Goal: Task Accomplishment & Management: Use online tool/utility

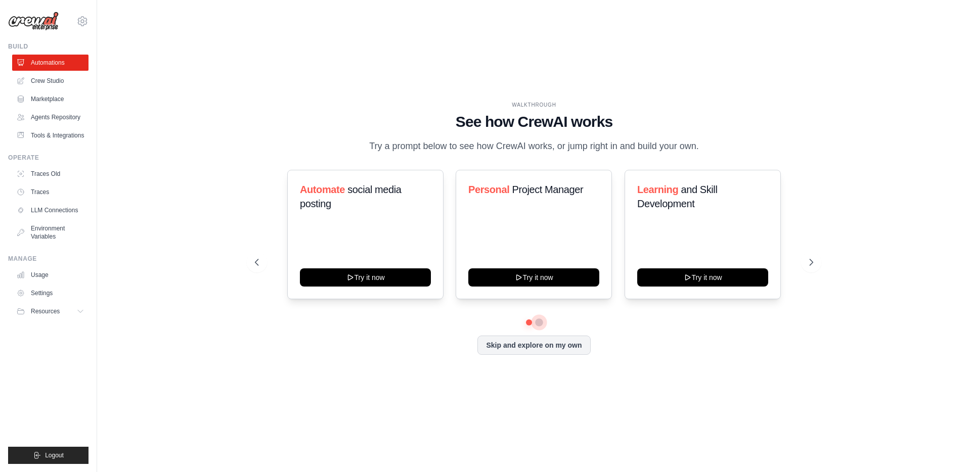
click at [538, 323] on button at bounding box center [539, 323] width 8 height 8
click at [529, 324] on button at bounding box center [528, 322] width 7 height 7
click at [539, 350] on button "Skip and explore on my own" at bounding box center [533, 344] width 113 height 19
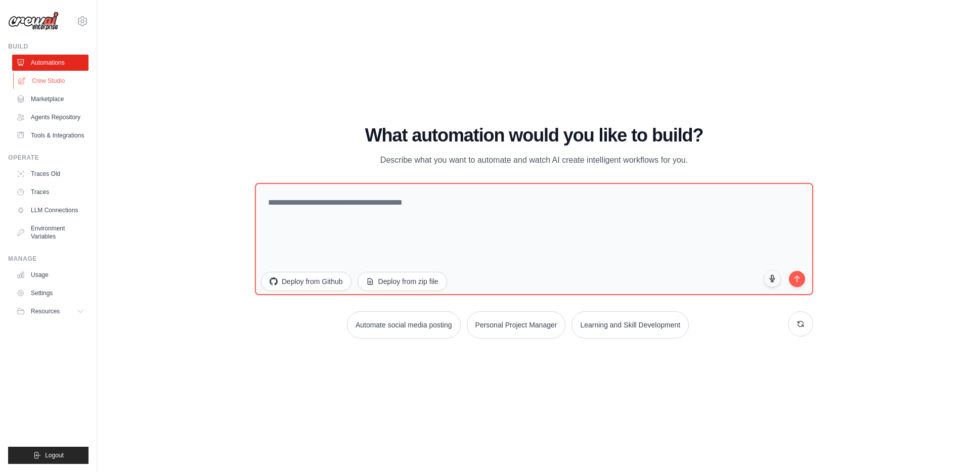
click at [49, 83] on link "Crew Studio" at bounding box center [51, 81] width 76 height 16
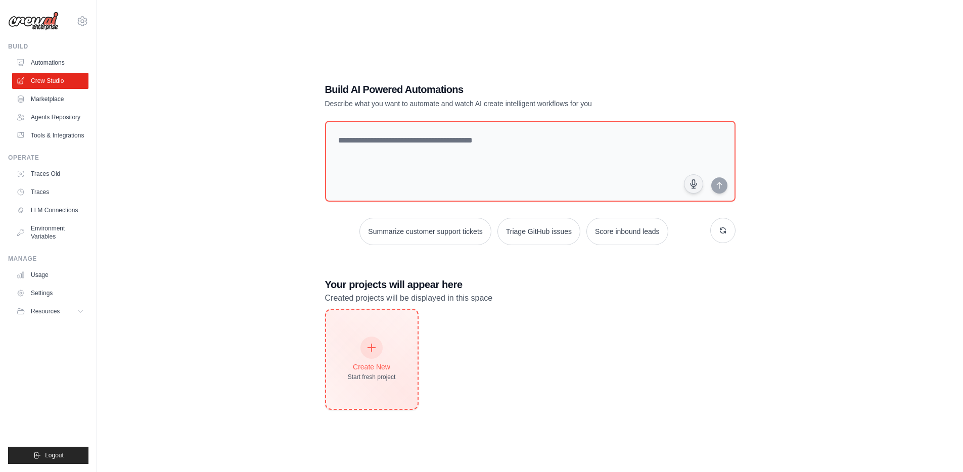
click at [400, 378] on div "Create New Start fresh project" at bounding box center [372, 359] width 92 height 99
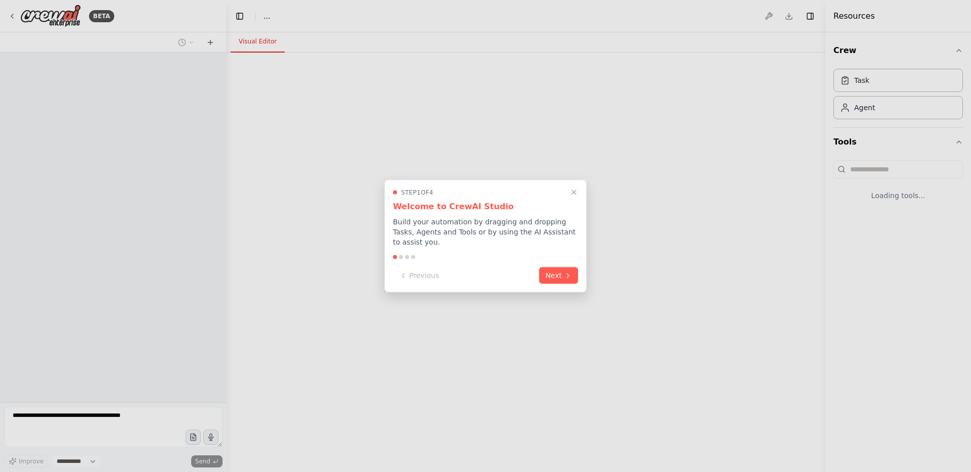
select select "****"
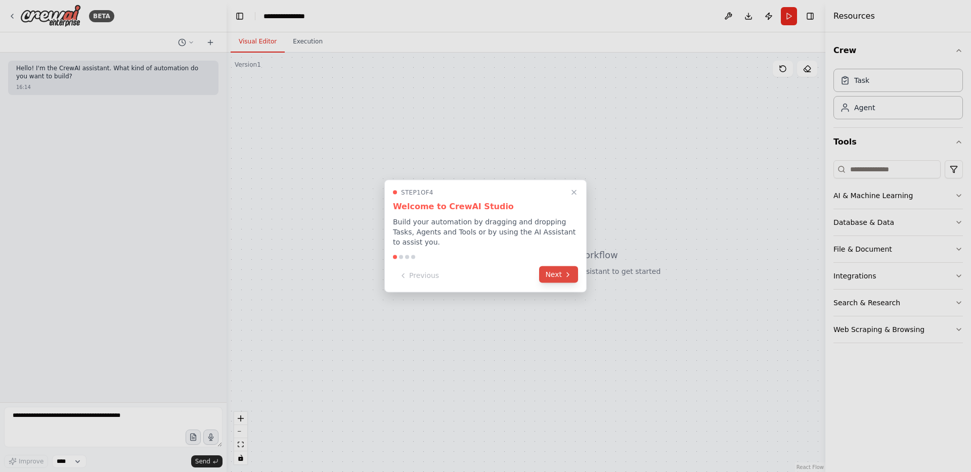
click at [564, 273] on icon at bounding box center [568, 275] width 8 height 8
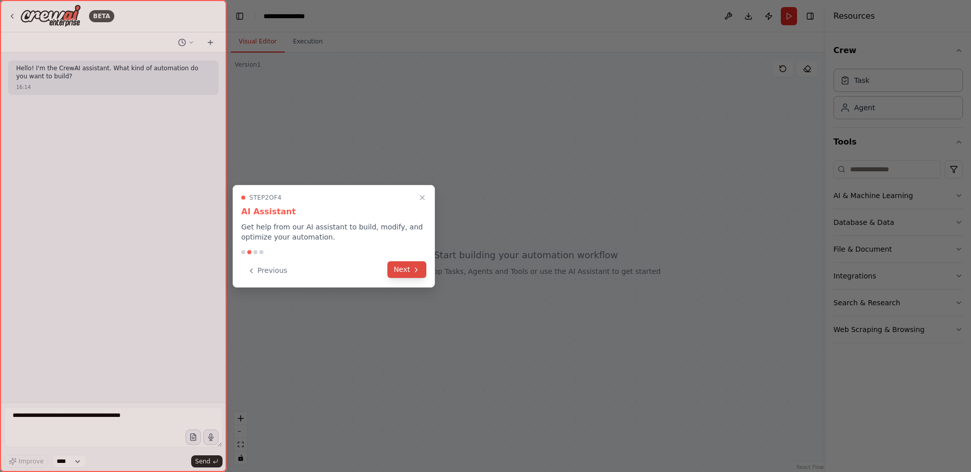
click at [408, 271] on button "Next" at bounding box center [406, 269] width 39 height 17
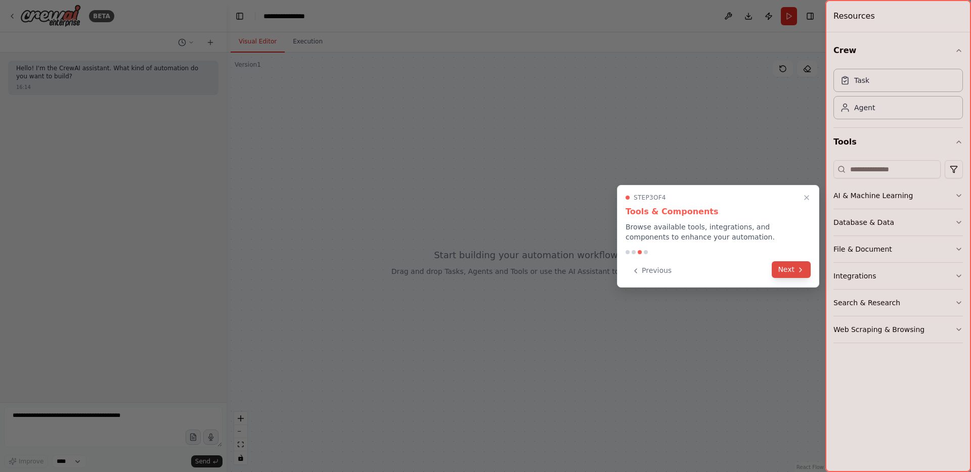
click at [802, 268] on icon at bounding box center [800, 270] width 8 height 8
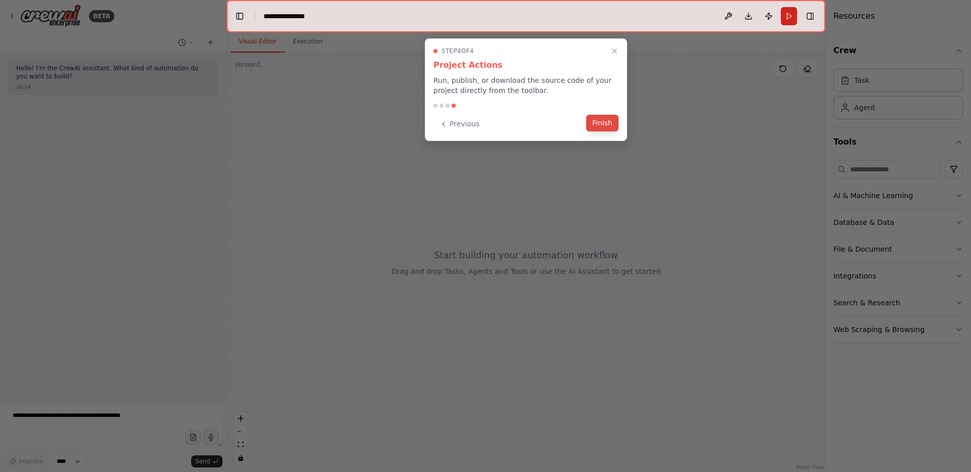
click at [605, 117] on button "Finish" at bounding box center [602, 123] width 32 height 17
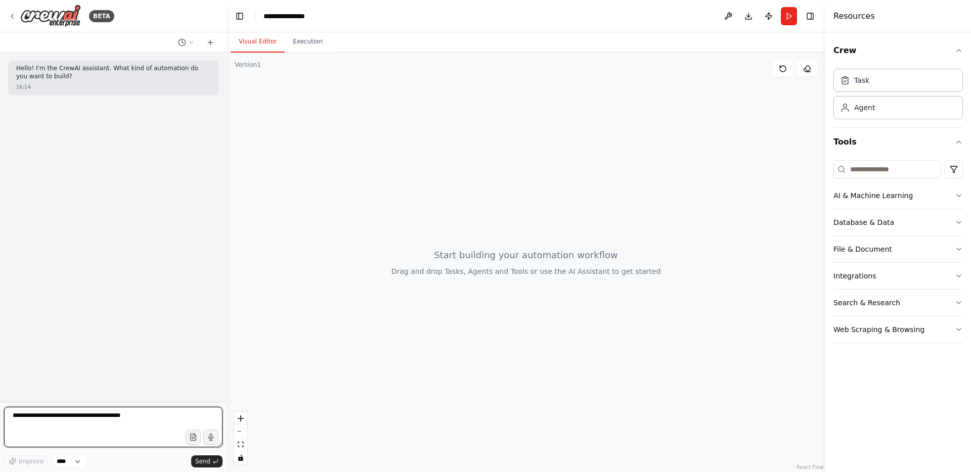
click at [85, 420] on textarea at bounding box center [113, 427] width 218 height 40
click at [102, 424] on textarea at bounding box center [113, 427] width 218 height 40
paste textarea "**********"
type textarea "**********"
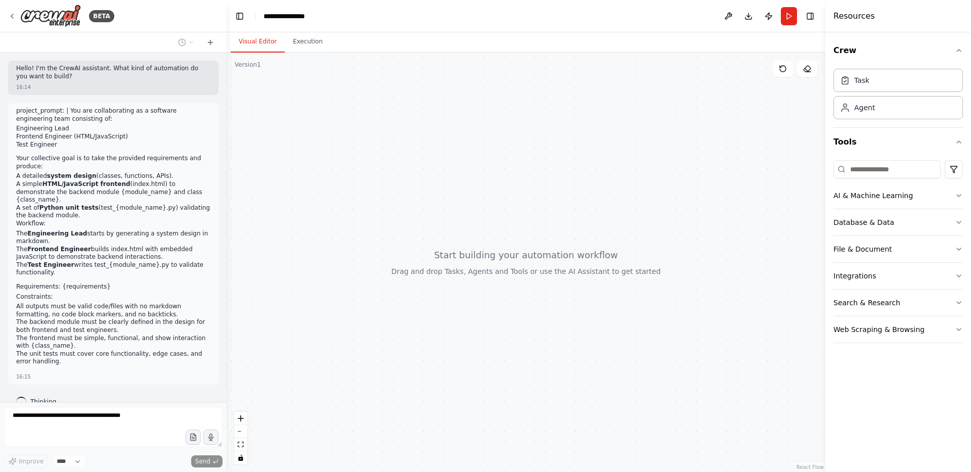
scroll to position [16, 0]
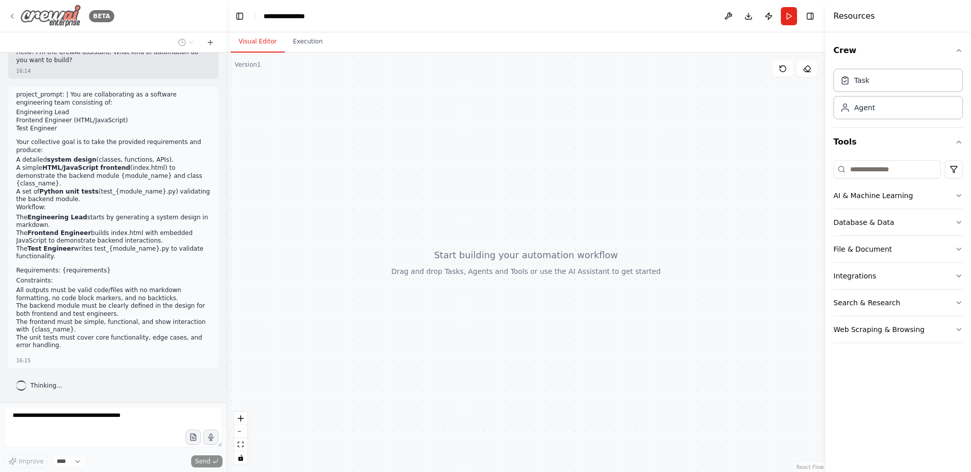
click at [66, 19] on img at bounding box center [50, 16] width 61 height 23
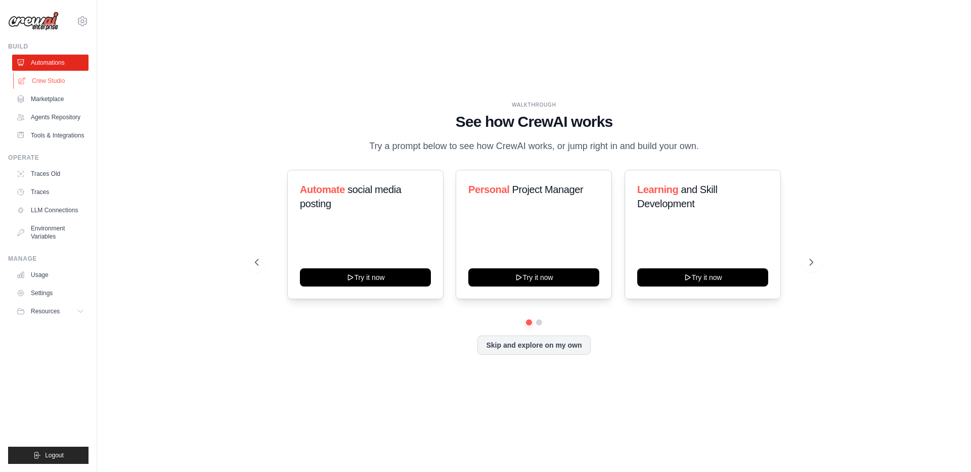
click at [57, 78] on link "Crew Studio" at bounding box center [51, 81] width 76 height 16
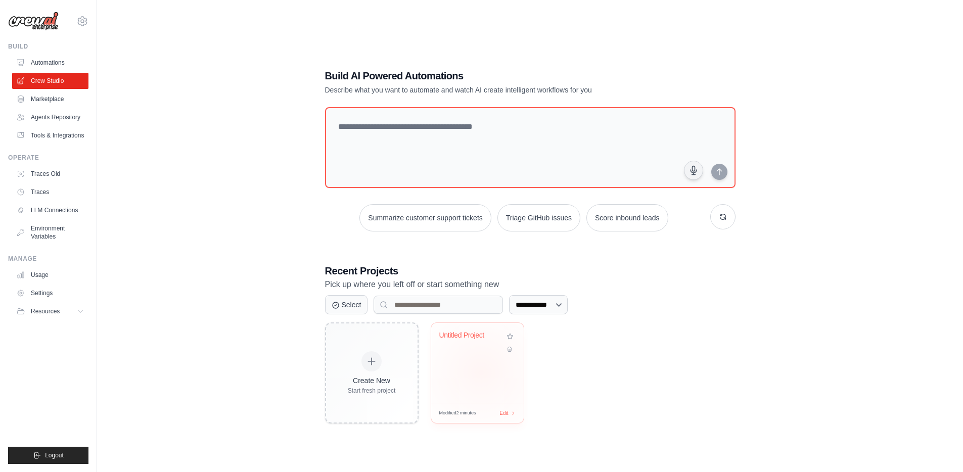
click at [481, 373] on div "Untitled Project" at bounding box center [477, 363] width 93 height 80
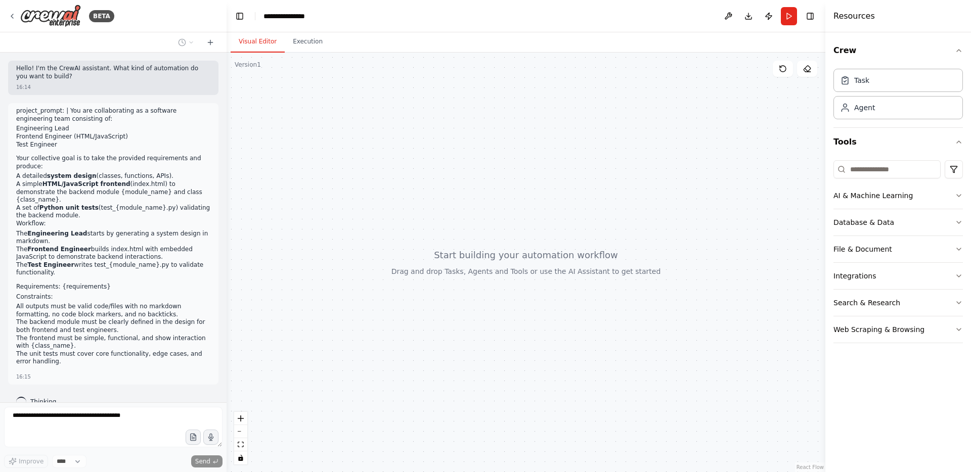
scroll to position [16, 0]
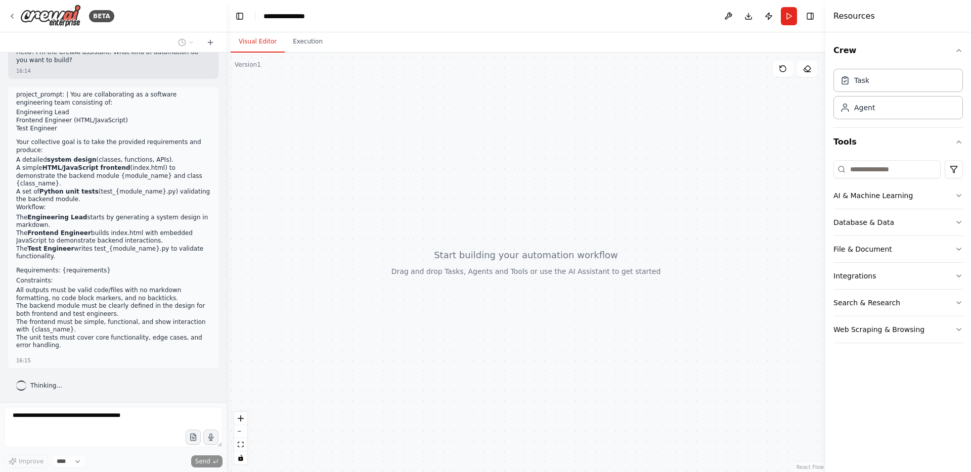
click at [36, 392] on div "Thinking..." at bounding box center [39, 386] width 62 height 18
drag, startPoint x: 512, startPoint y: 210, endPoint x: 552, endPoint y: 261, distance: 65.5
click at [552, 261] on div at bounding box center [526, 263] width 599 height 420
drag, startPoint x: 508, startPoint y: 252, endPoint x: 500, endPoint y: 201, distance: 51.3
click at [500, 201] on div at bounding box center [526, 263] width 599 height 420
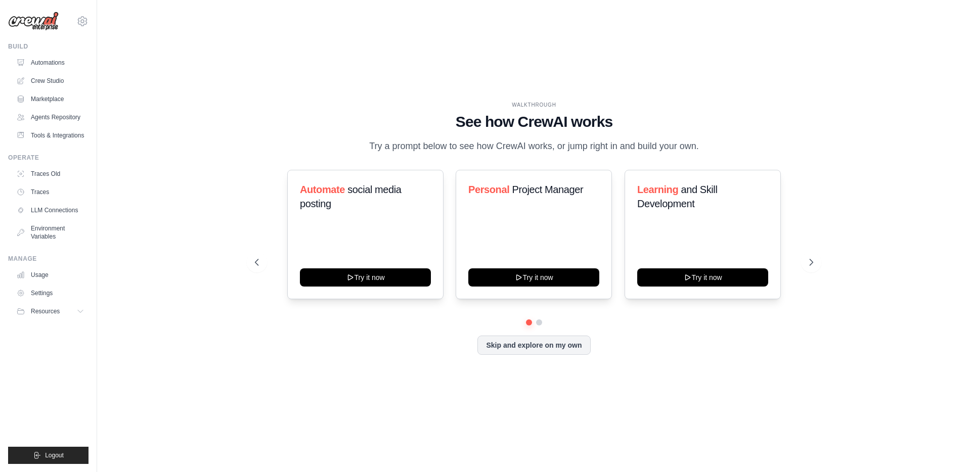
click at [113, 193] on div "WALKTHROUGH See how CrewAI works Try a prompt below to see how CrewAI works, or…" at bounding box center [533, 236] width 841 height 452
click at [548, 345] on button "Skip and explore on my own" at bounding box center [533, 344] width 113 height 19
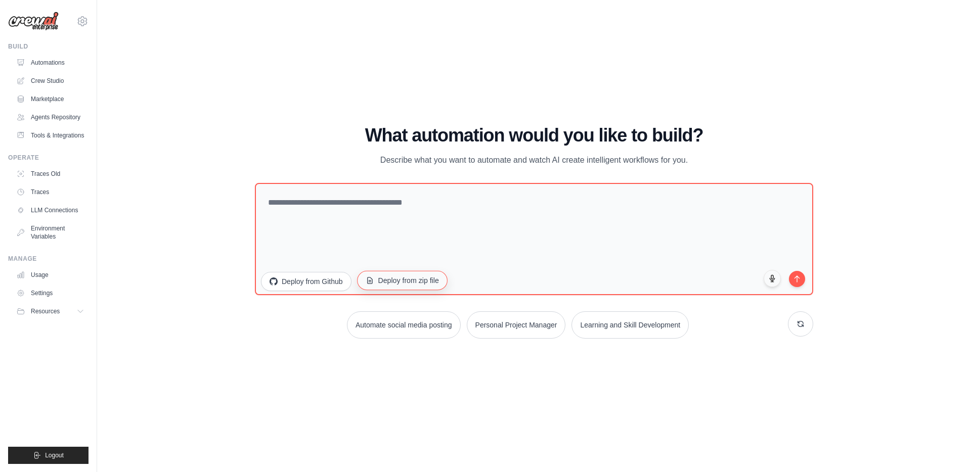
click at [413, 286] on button "Deploy from zip file" at bounding box center [402, 280] width 91 height 19
click at [314, 281] on button "Deploy from Github" at bounding box center [305, 280] width 91 height 19
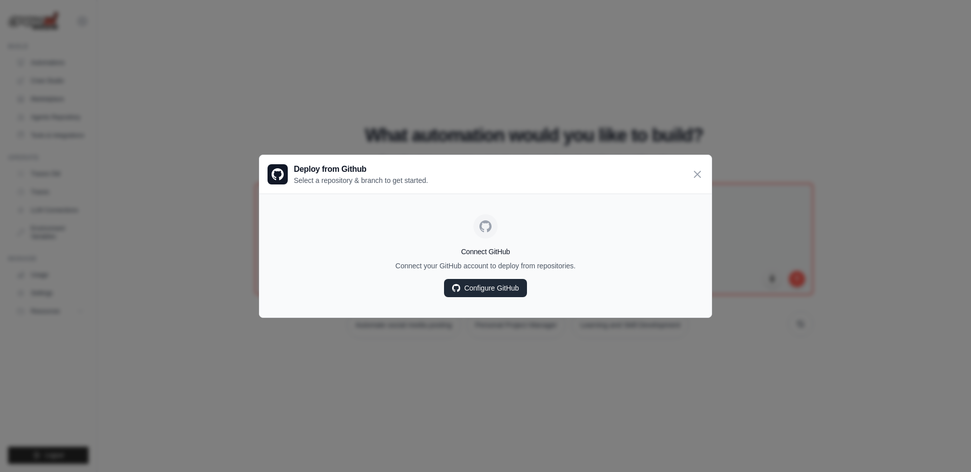
click at [471, 289] on link "Configure GitHub" at bounding box center [485, 288] width 83 height 18
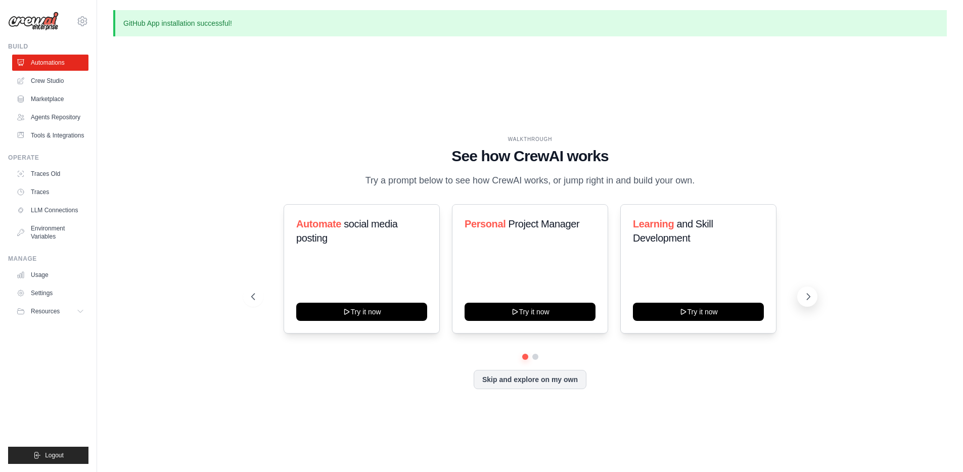
click at [809, 295] on icon at bounding box center [808, 297] width 3 height 6
click at [55, 85] on link "Crew Studio" at bounding box center [51, 81] width 76 height 16
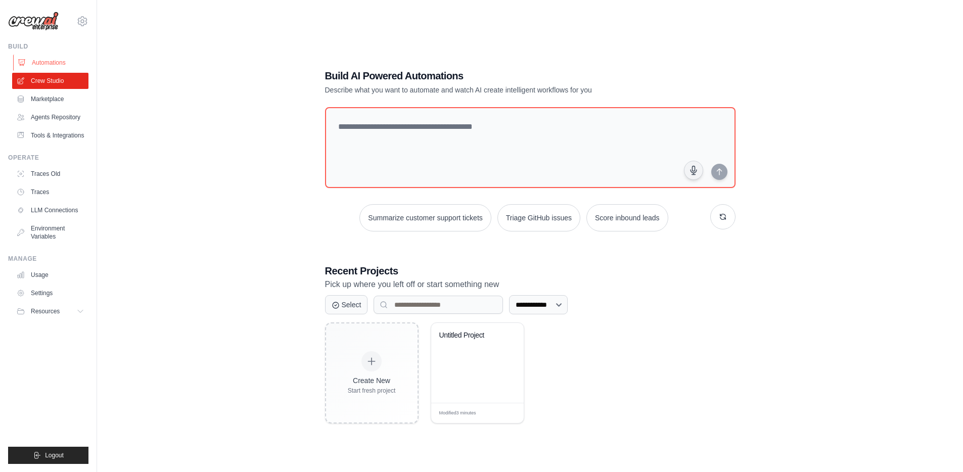
click at [65, 65] on link "Automations" at bounding box center [51, 63] width 76 height 16
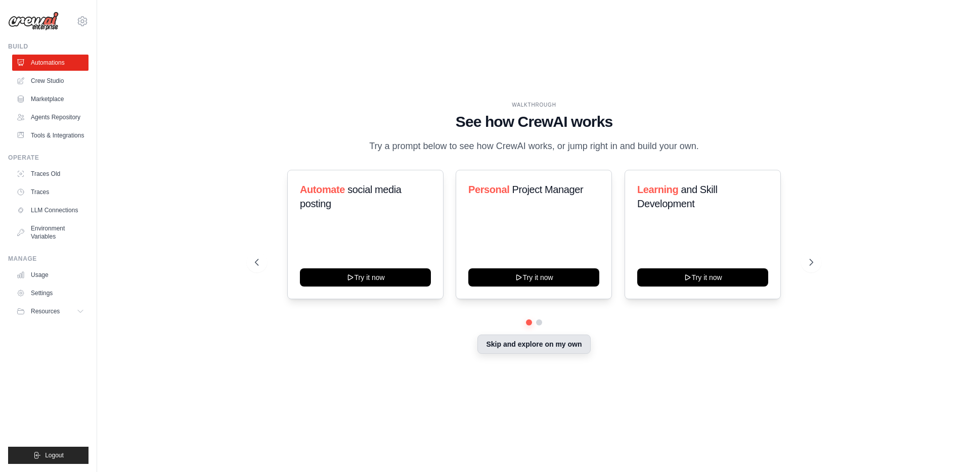
click at [561, 343] on button "Skip and explore on my own" at bounding box center [533, 344] width 113 height 19
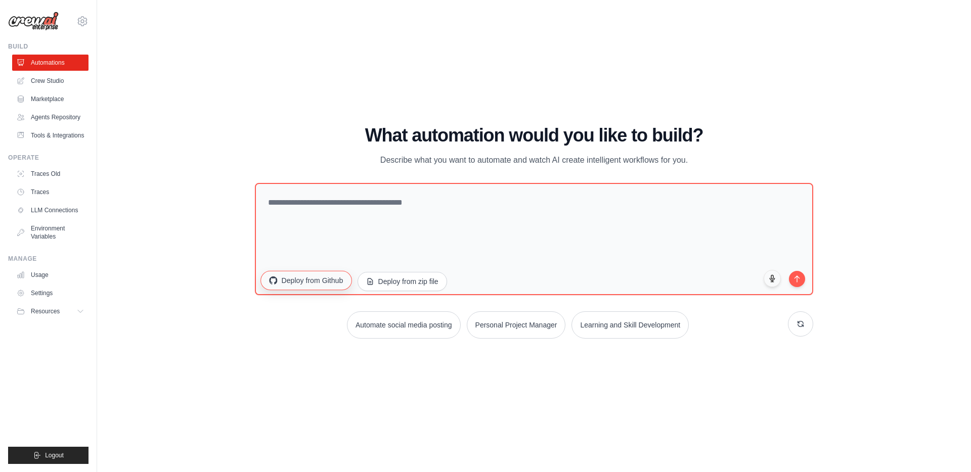
click at [331, 286] on button "Deploy from Github" at bounding box center [305, 280] width 91 height 19
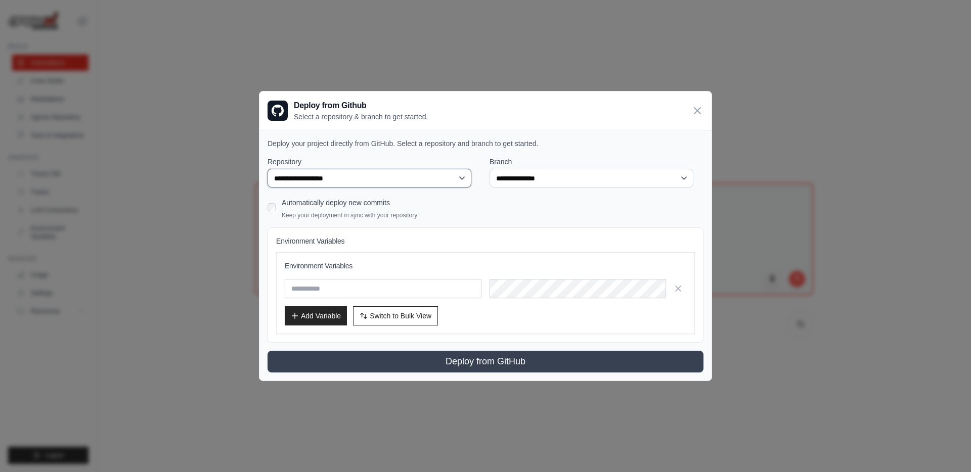
click at [471, 176] on select "**********" at bounding box center [369, 178] width 204 height 18
click at [811, 129] on div "**********" at bounding box center [485, 236] width 971 height 472
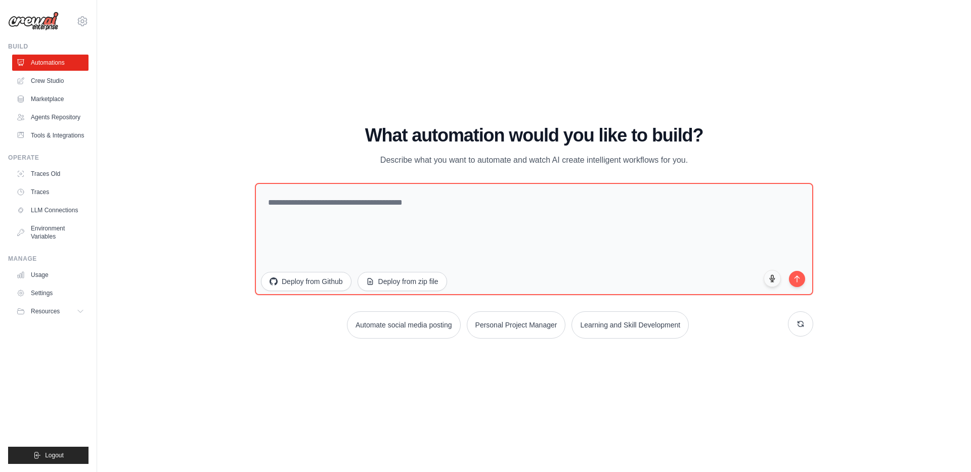
click at [248, 329] on div "WALKTHROUGH See how CrewAI works Try a prompt below to see how CrewAI works, or…" at bounding box center [534, 235] width 582 height 221
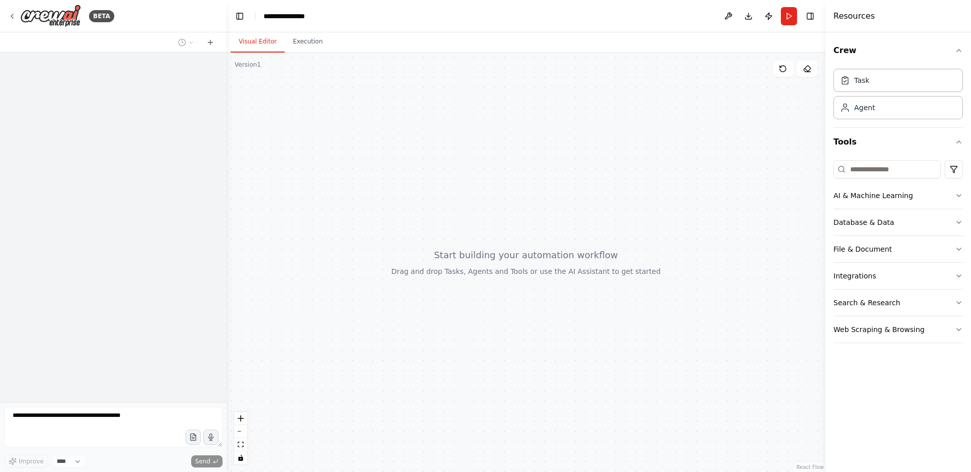
scroll to position [16, 0]
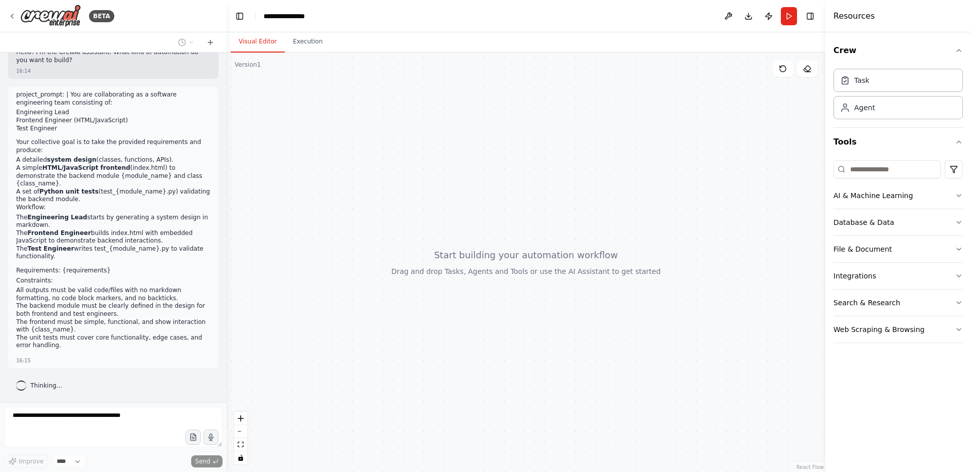
click at [14, 390] on div "Thinking..." at bounding box center [39, 386] width 62 height 18
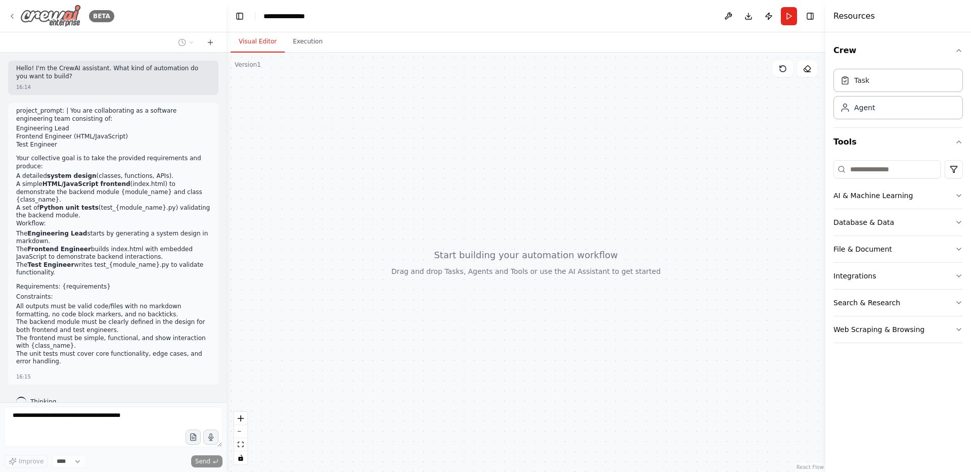
click at [48, 15] on img at bounding box center [50, 16] width 61 height 23
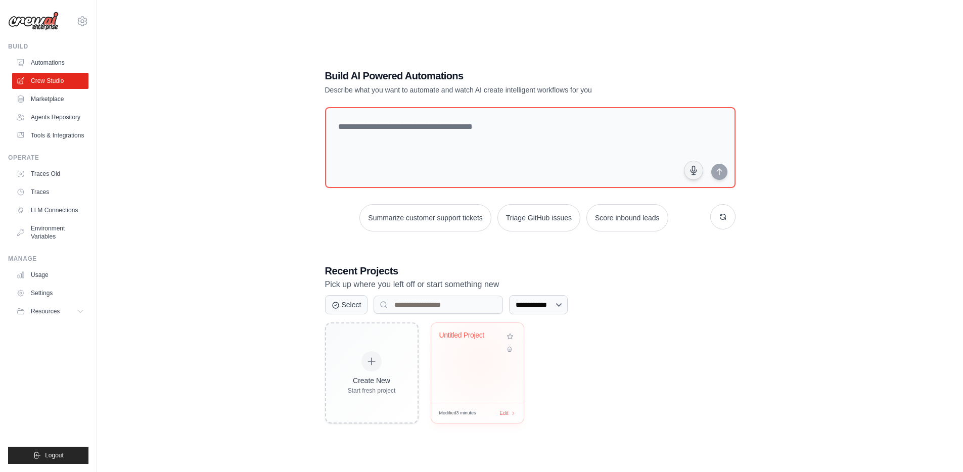
click at [480, 361] on div "Untitled Project" at bounding box center [477, 363] width 93 height 80
click at [510, 349] on icon at bounding box center [509, 347] width 7 height 7
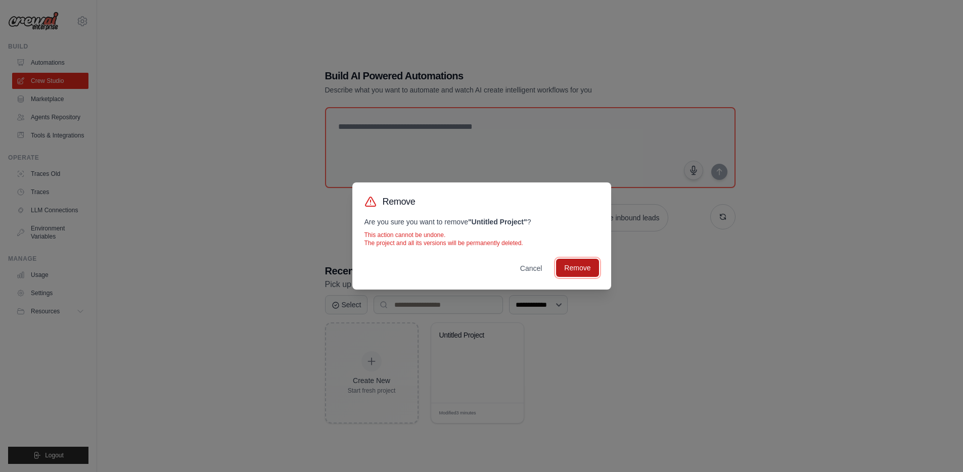
click at [571, 272] on button "Remove" at bounding box center [577, 268] width 42 height 18
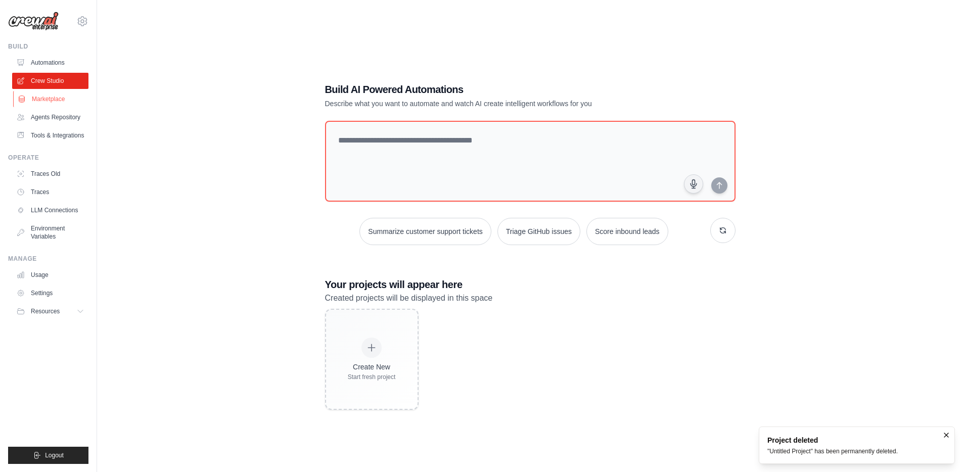
click at [55, 99] on link "Marketplace" at bounding box center [51, 99] width 76 height 16
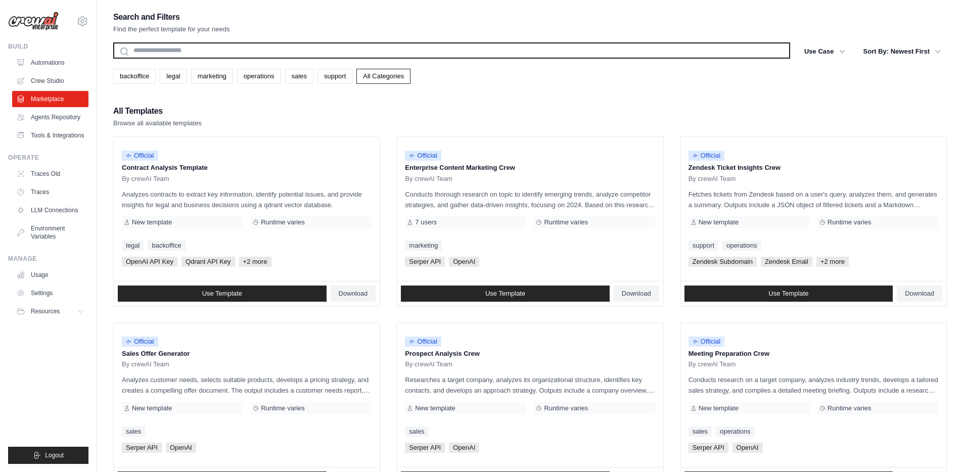
click at [263, 53] on input "text" at bounding box center [451, 50] width 677 height 16
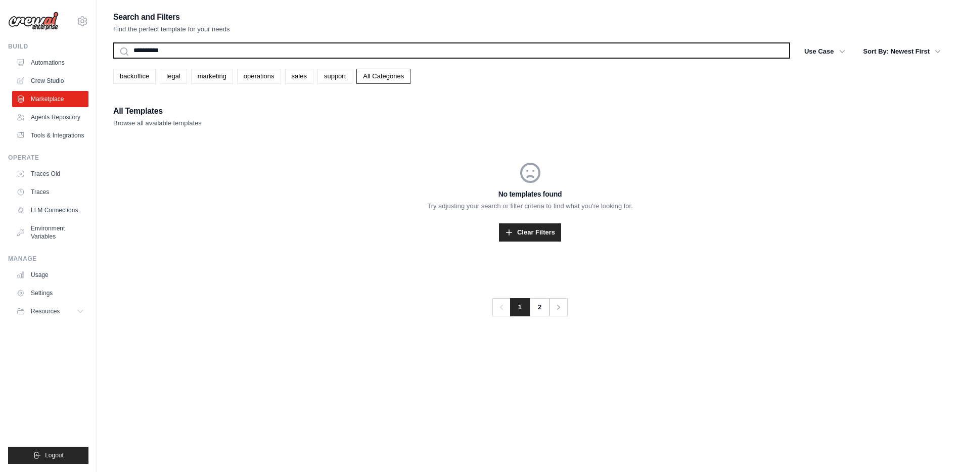
type input "**********"
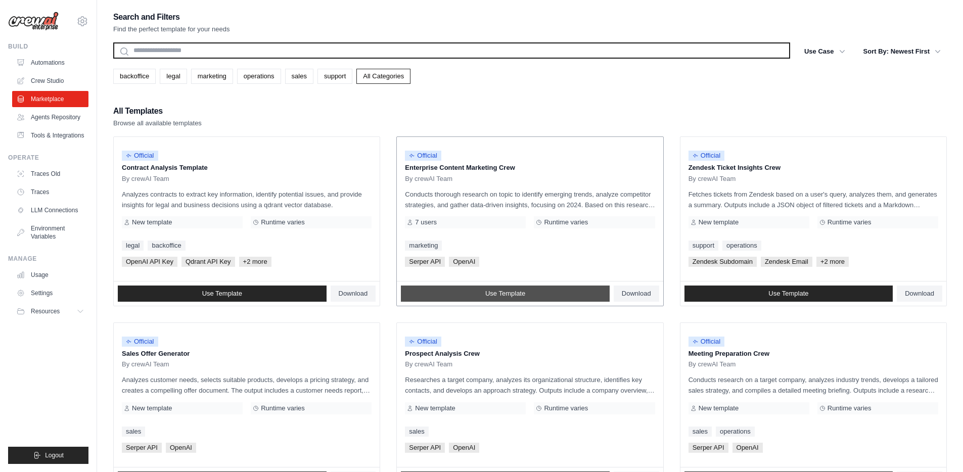
scroll to position [89, 0]
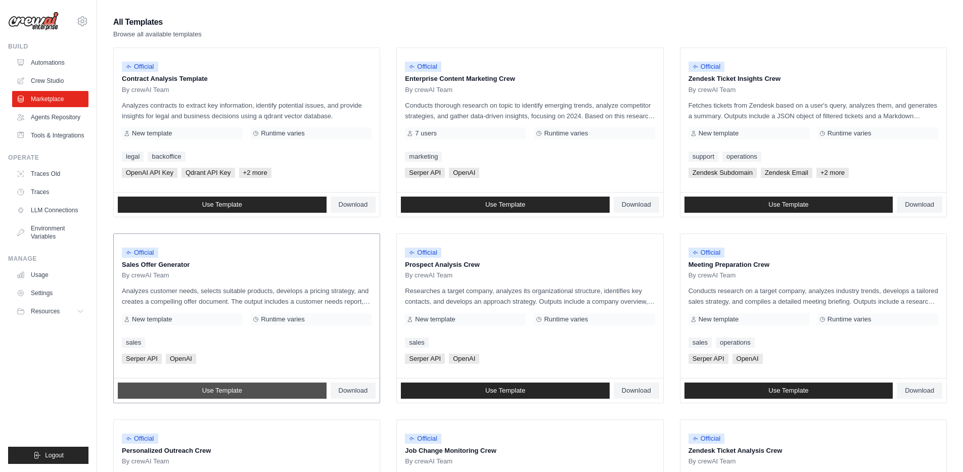
click at [223, 391] on span "Use Template" at bounding box center [222, 391] width 40 height 8
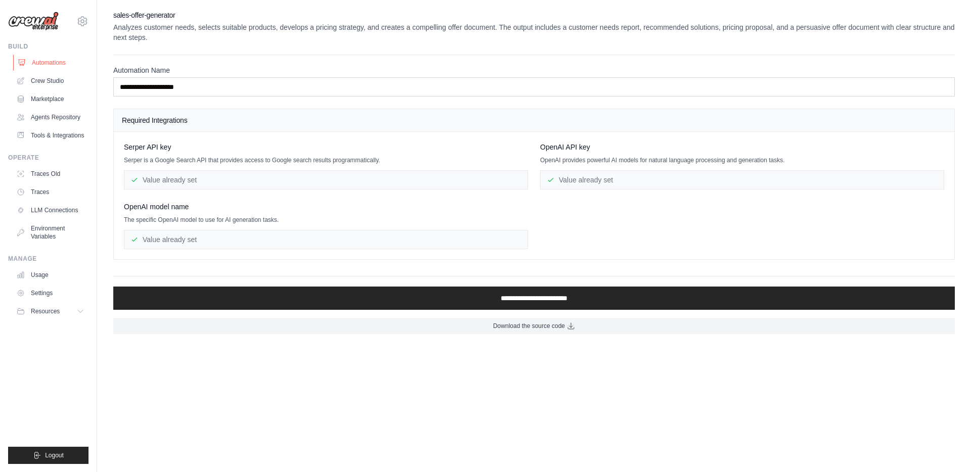
click at [48, 66] on link "Automations" at bounding box center [51, 63] width 76 height 16
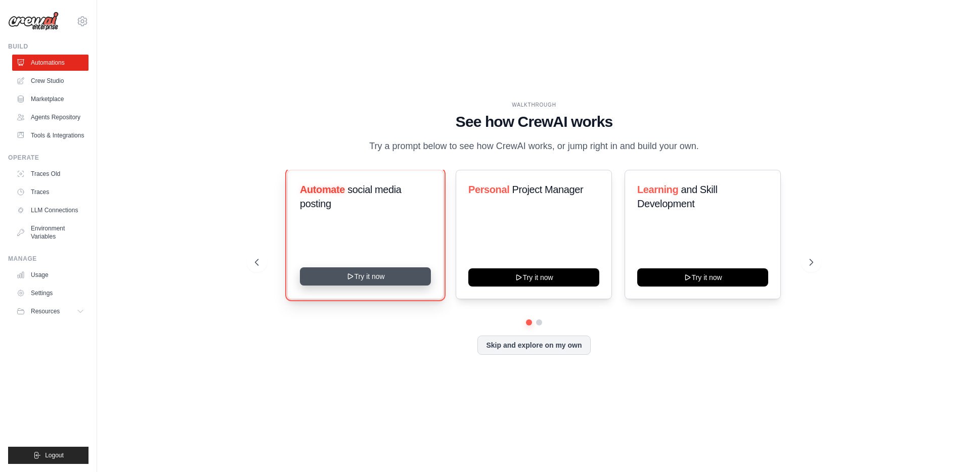
click at [364, 276] on button "Try it now" at bounding box center [365, 276] width 131 height 18
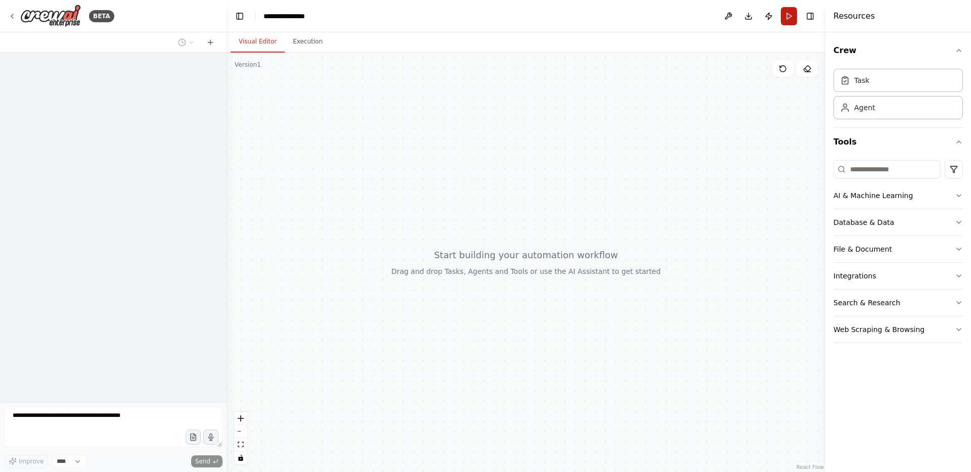
scroll to position [16, 0]
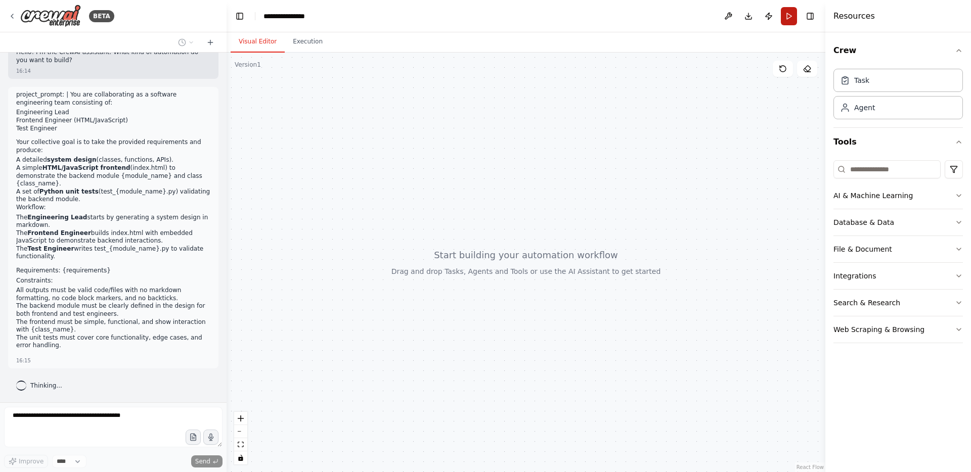
click at [789, 17] on button "Run" at bounding box center [789, 16] width 16 height 18
